Goal: Information Seeking & Learning: Learn about a topic

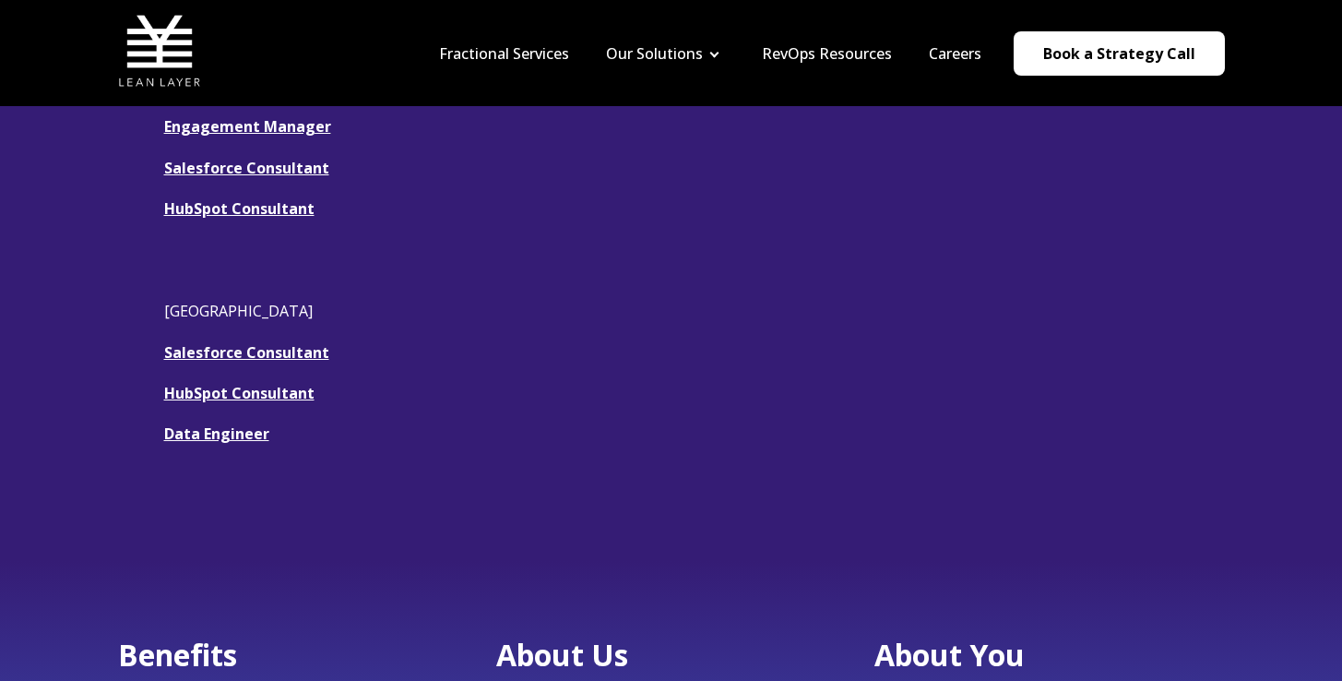
scroll to position [561, 0]
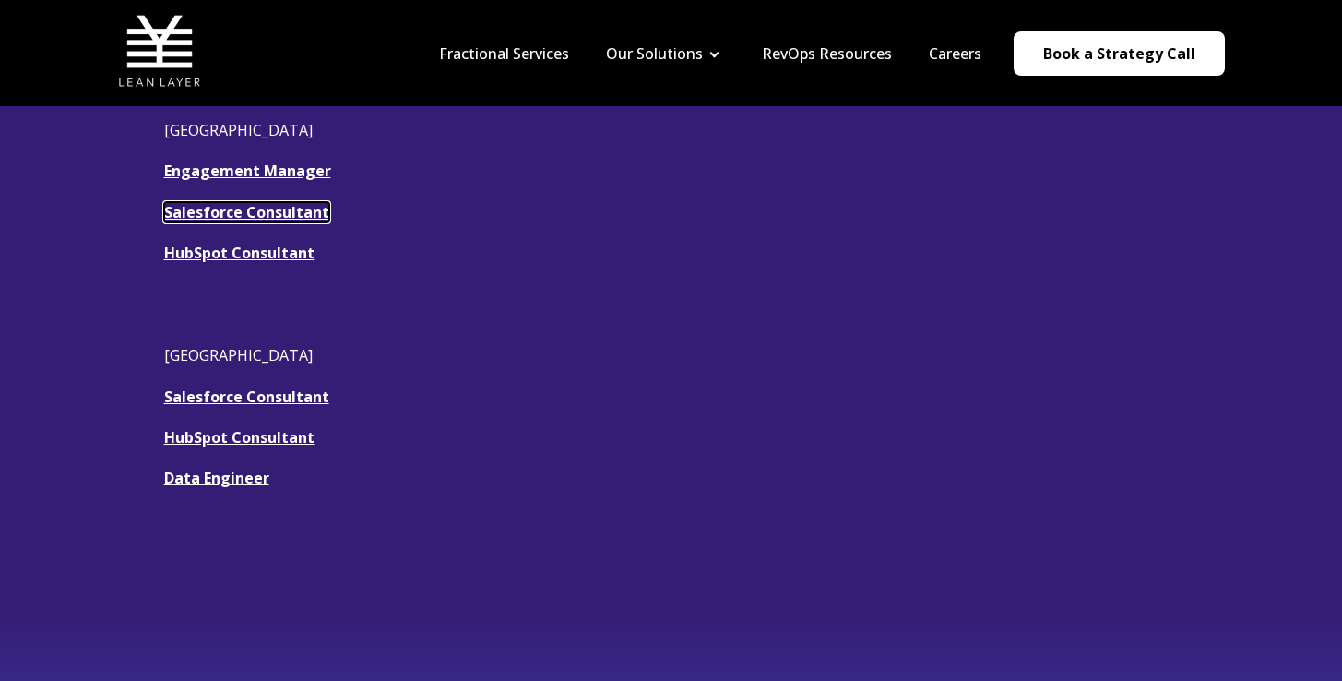
click at [277, 213] on u "Salesforce Consultant" at bounding box center [246, 212] width 165 height 20
click at [279, 251] on link "HubSpot Consultant" at bounding box center [239, 253] width 150 height 20
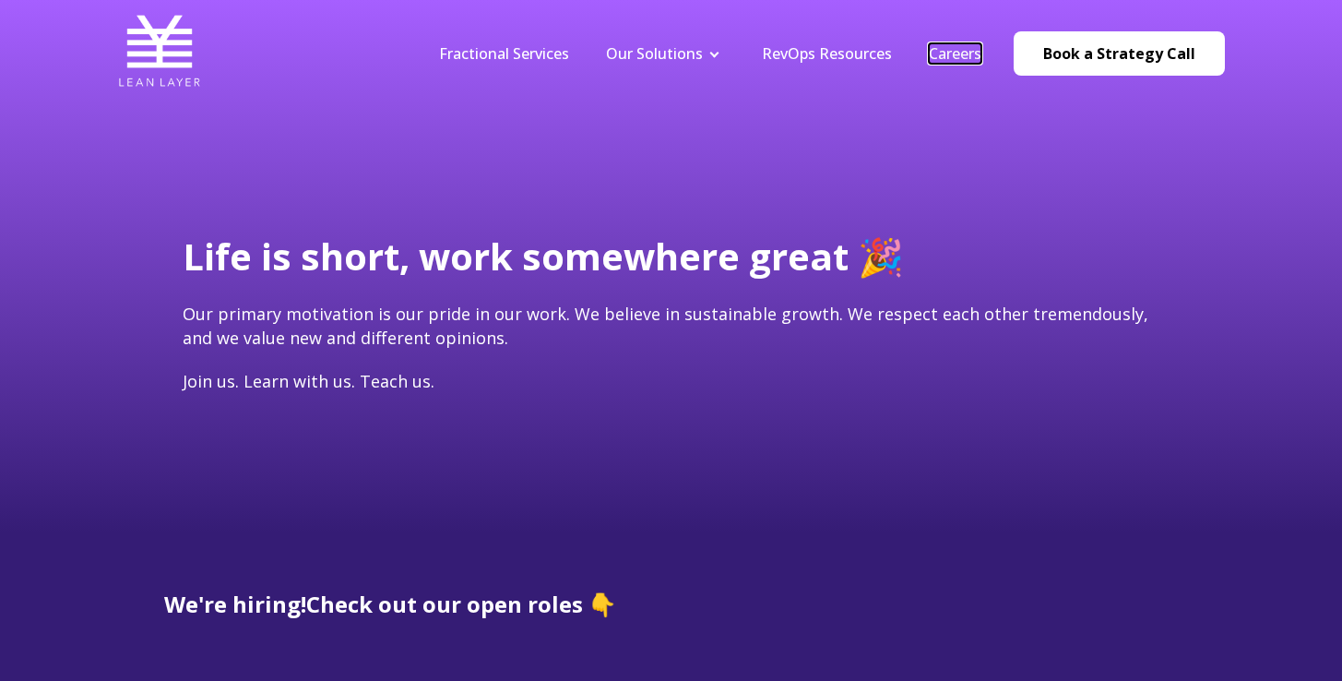
click at [967, 50] on link "Careers" at bounding box center [955, 53] width 53 height 20
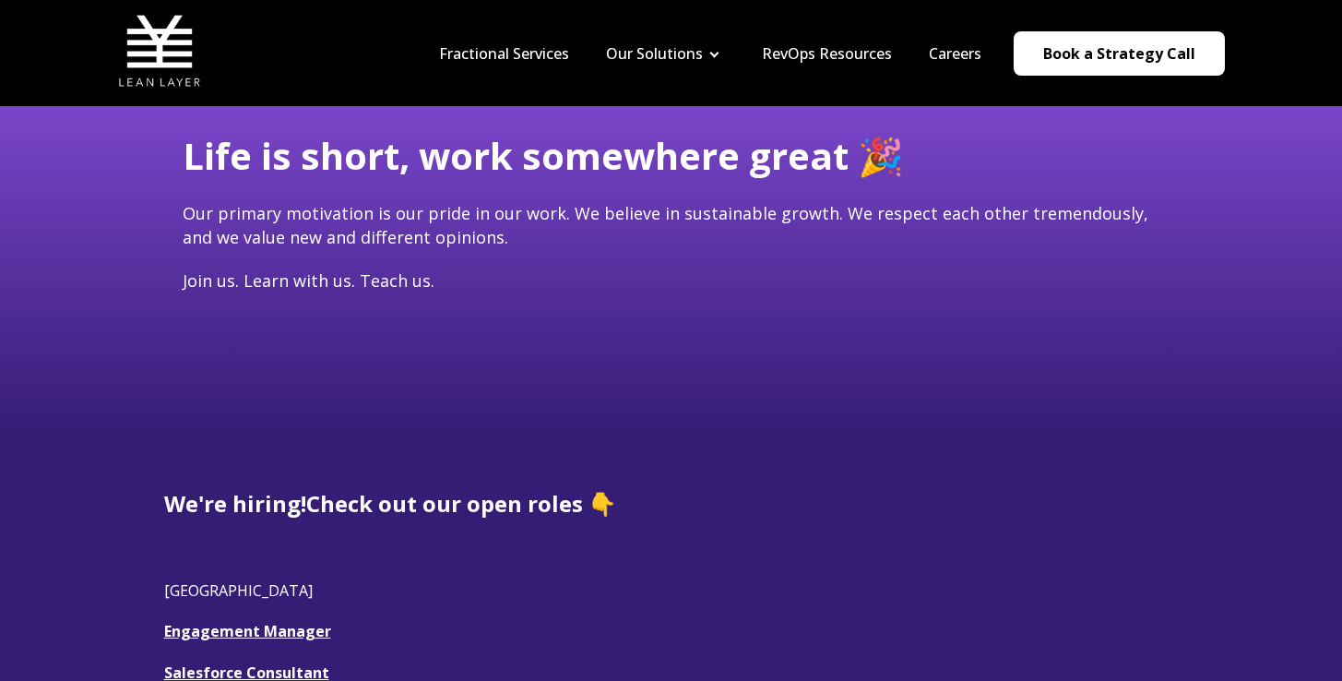
scroll to position [448, 0]
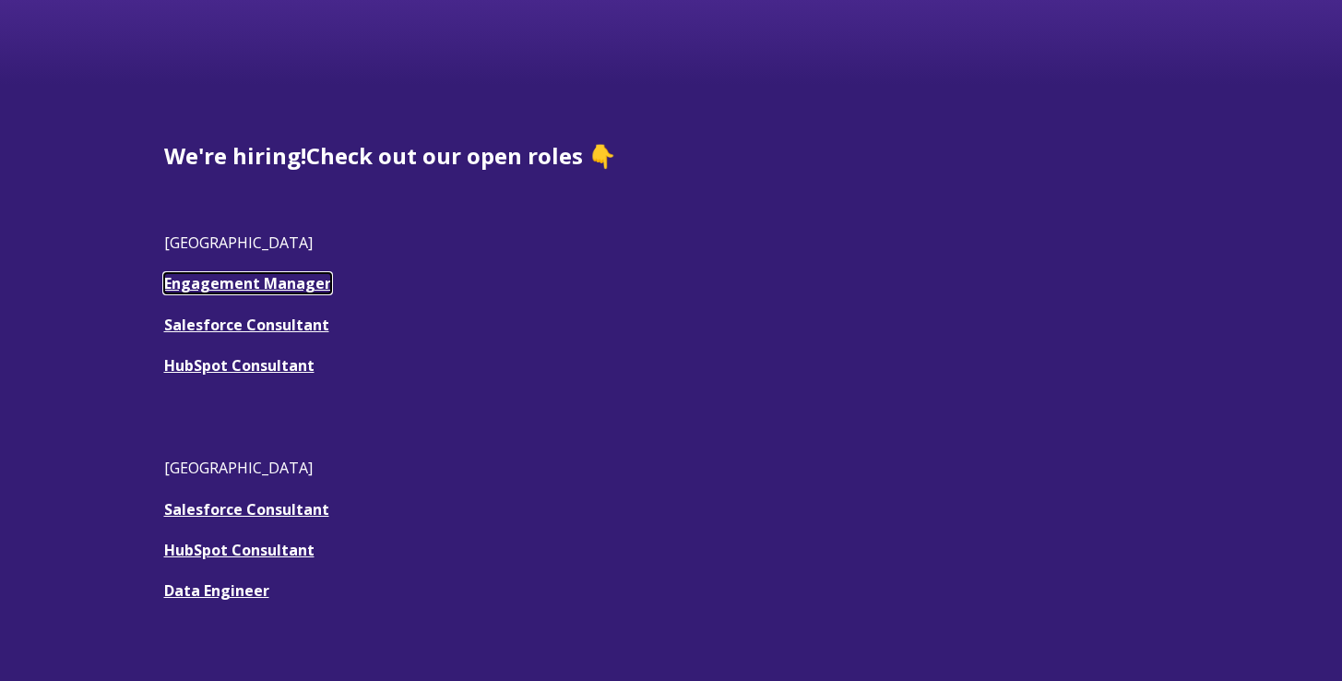
click at [262, 285] on link "Engagement Manager" at bounding box center [247, 283] width 167 height 20
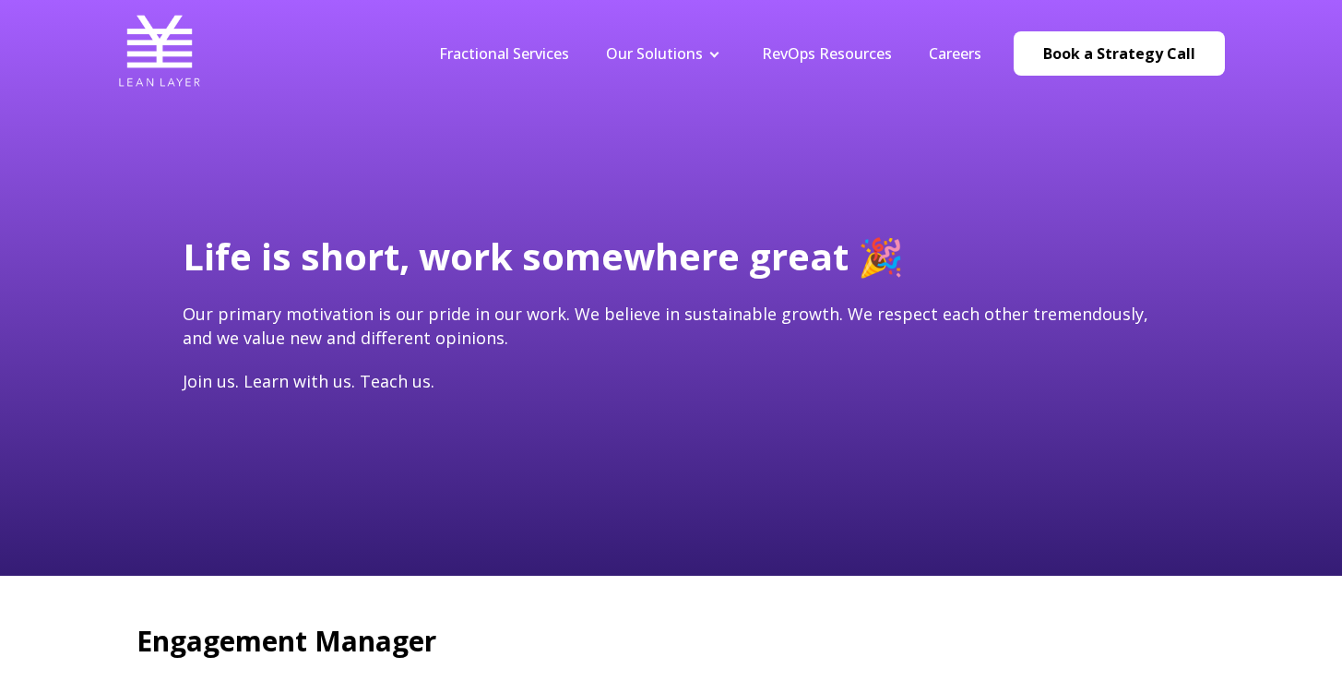
type input "[EMAIL_ADDRESS][DOMAIN_NAME]"
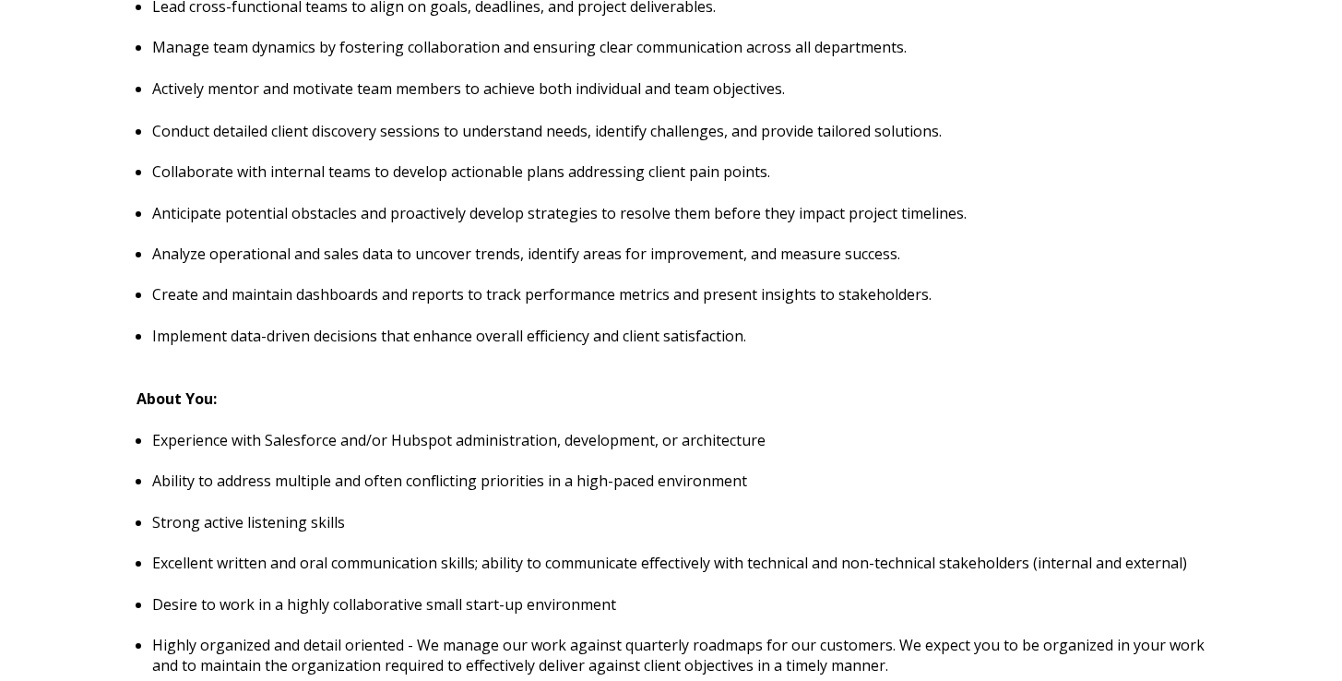
scroll to position [2278, 0]
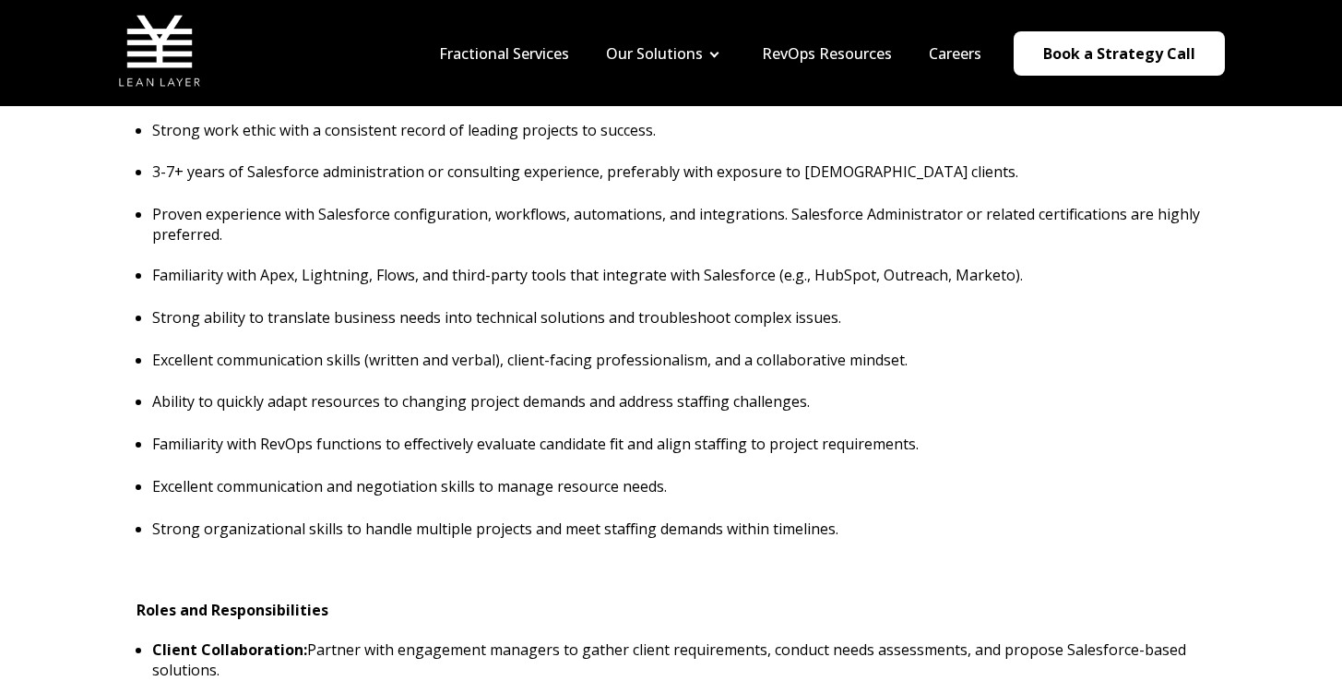
scroll to position [566, 0]
